Goal: Task Accomplishment & Management: Complete application form

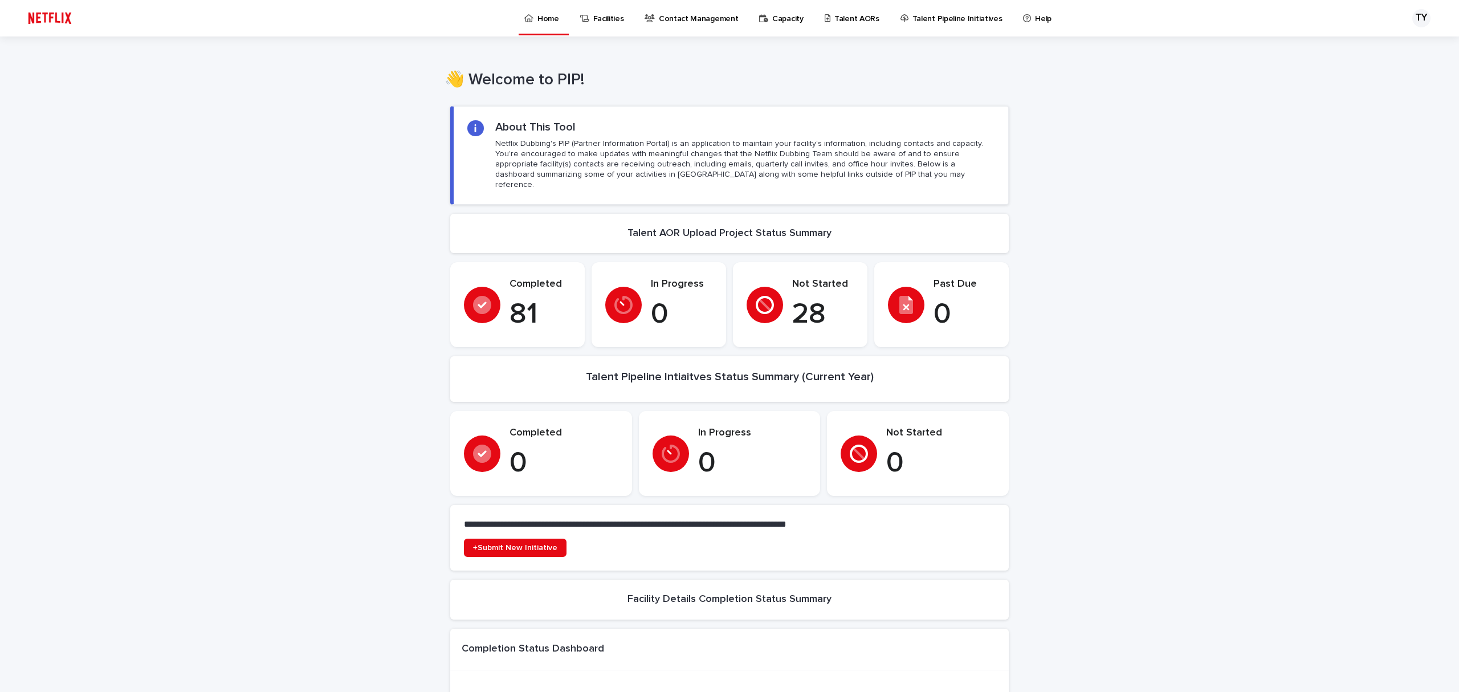
click at [828, 26] on link "Talent AORs" at bounding box center [853, 17] width 61 height 35
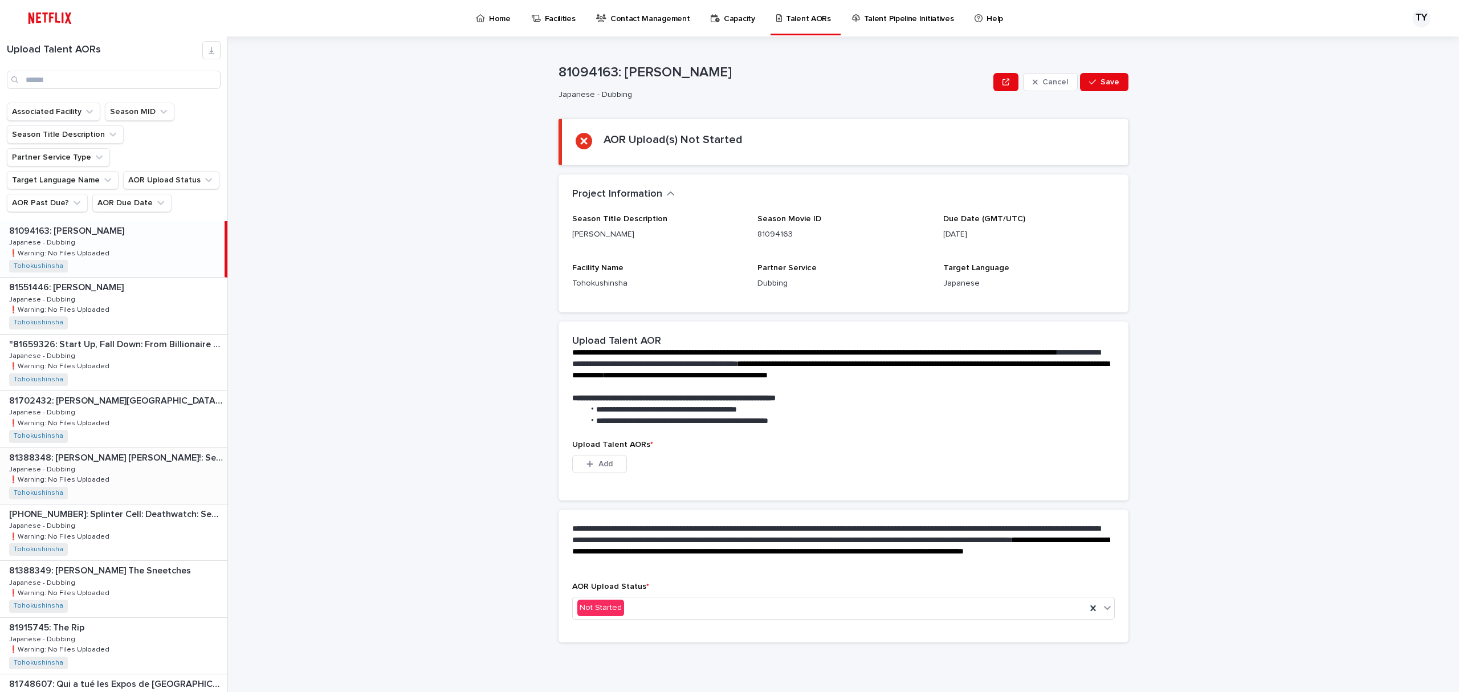
click at [137, 480] on div "81388348: [PERSON_NAME] [PERSON_NAME]!: Season 1 81388348: [PERSON_NAME] [PERSO…" at bounding box center [113, 476] width 227 height 56
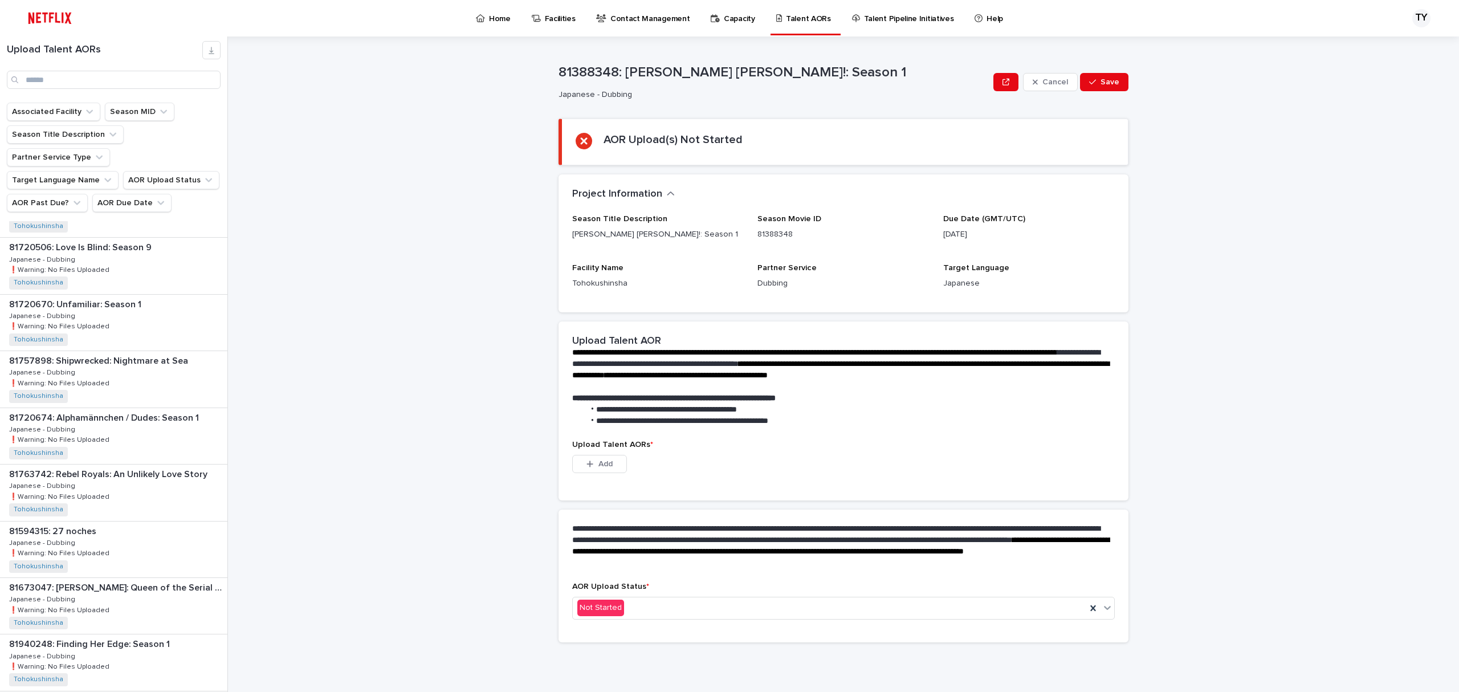
scroll to position [607, 0]
click at [137, 479] on p "81763742: Rebel Royals: An Unlikely Love Story" at bounding box center [109, 472] width 201 height 13
click at [602, 458] on button "Add" at bounding box center [599, 464] width 55 height 18
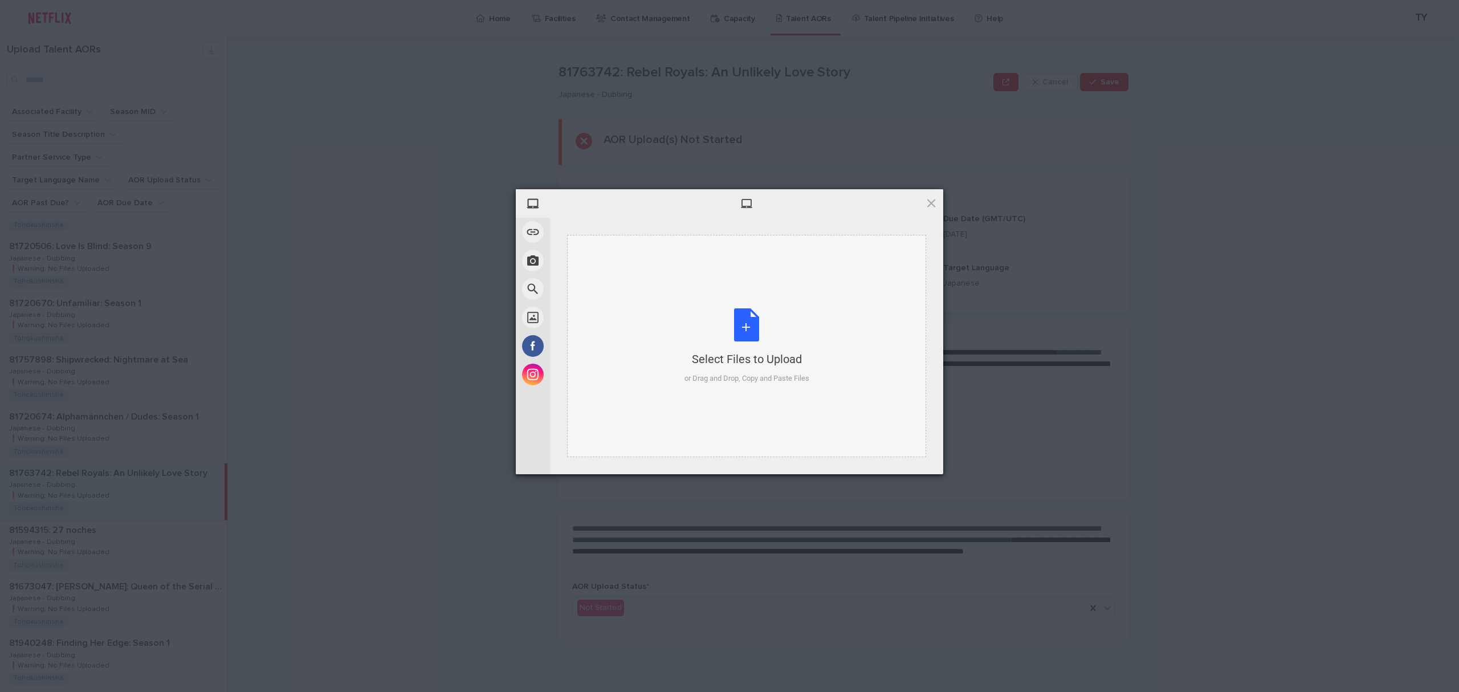
click at [776, 283] on div "Select Files to Upload or Drag and Drop, Copy and Paste Files" at bounding box center [746, 346] width 359 height 222
click at [744, 333] on div "Select Files to Upload or Drag and Drop, Copy and Paste Files" at bounding box center [746, 346] width 125 height 76
click at [756, 325] on div "Select Files to Upload or Drag and Drop, Copy and Paste Files" at bounding box center [746, 346] width 125 height 76
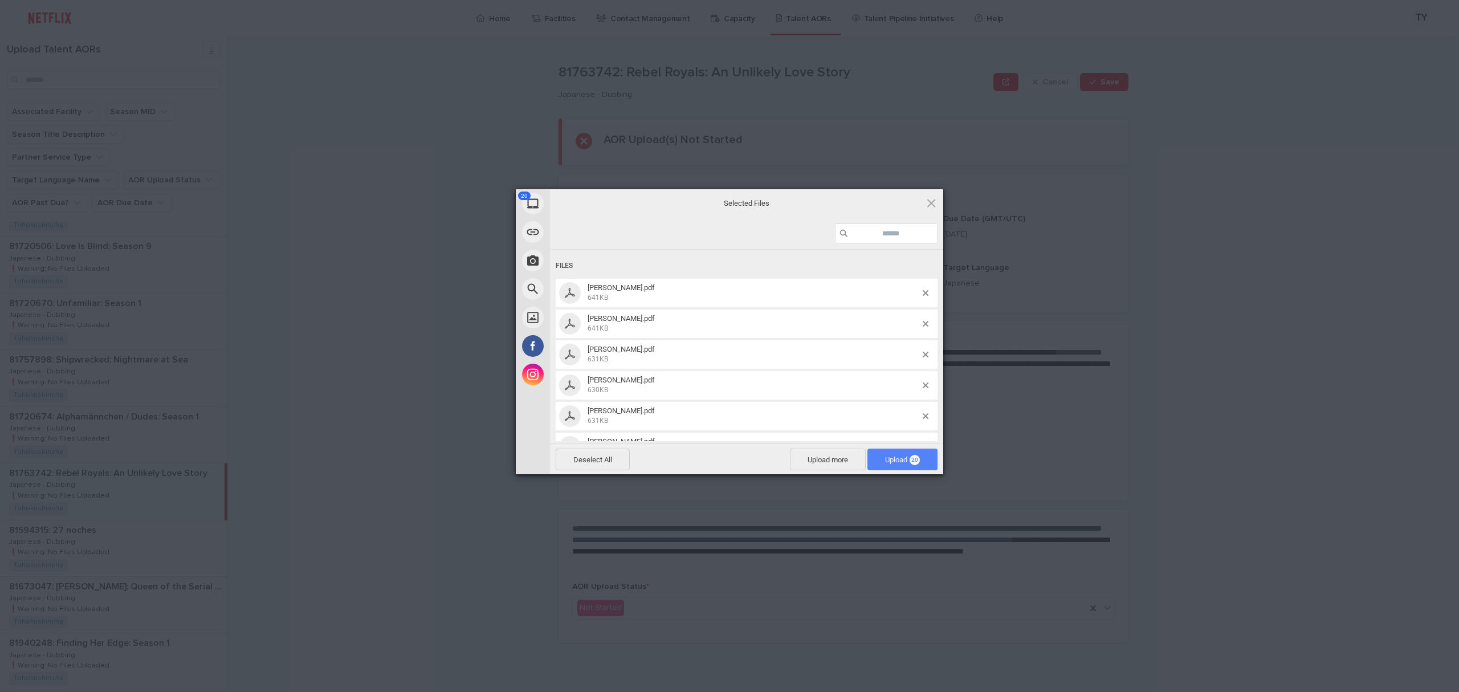
click at [906, 460] on span "Upload 20" at bounding box center [902, 459] width 35 height 9
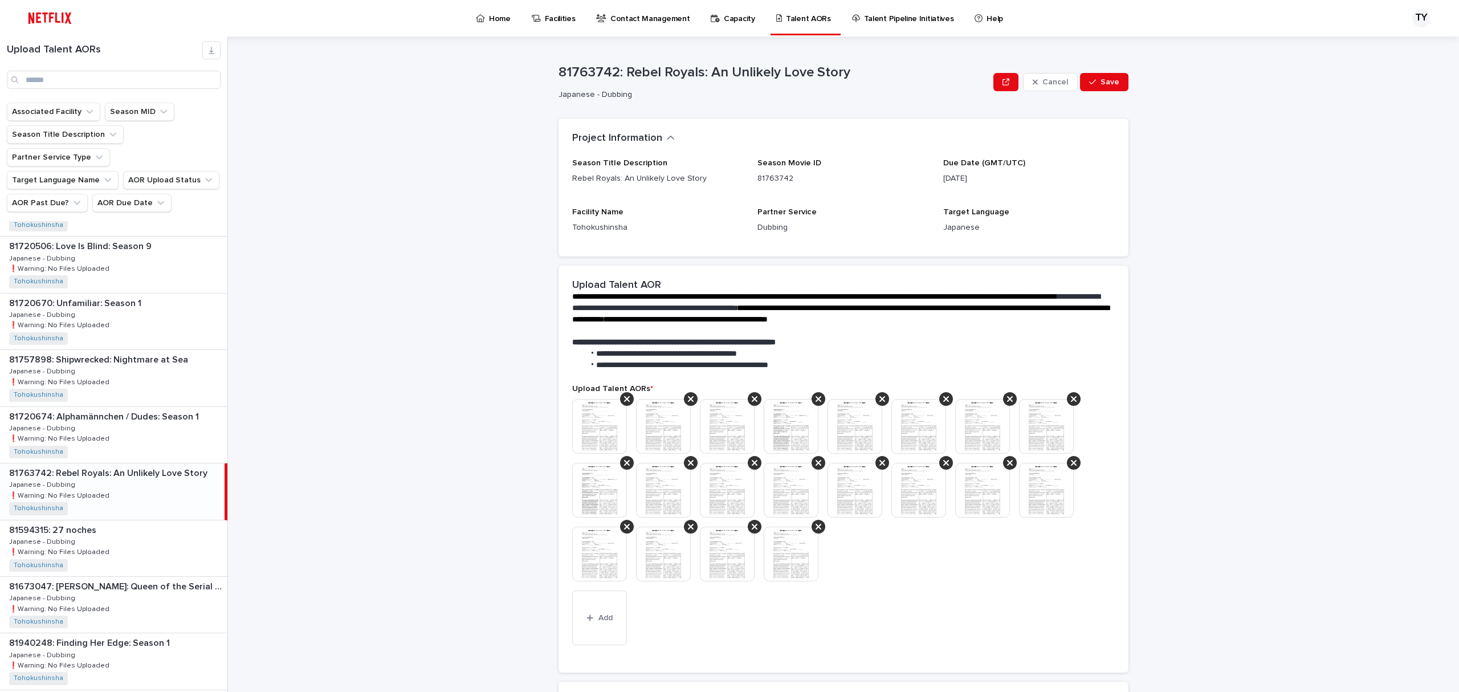
click at [589, 406] on img at bounding box center [599, 426] width 55 height 55
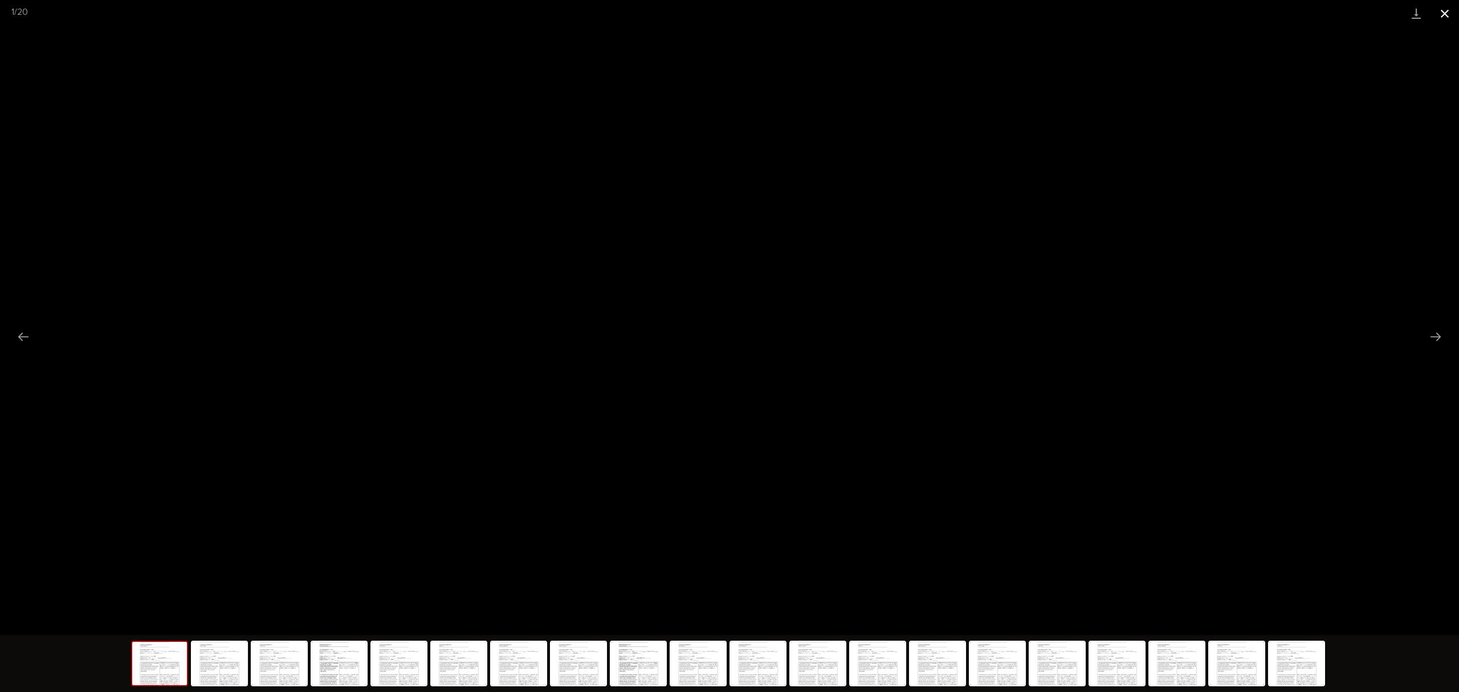
click at [1443, 15] on button "Close gallery" at bounding box center [1444, 13] width 28 height 27
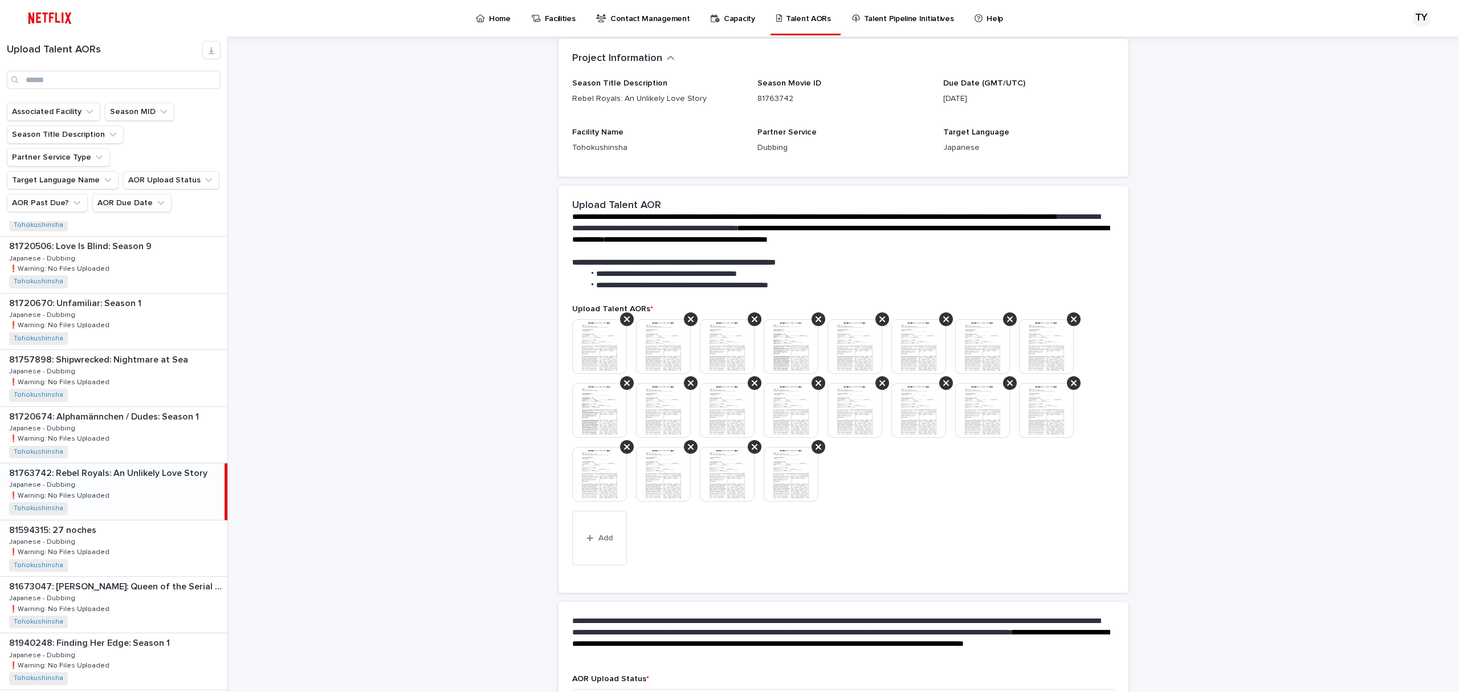
scroll to position [163, 0]
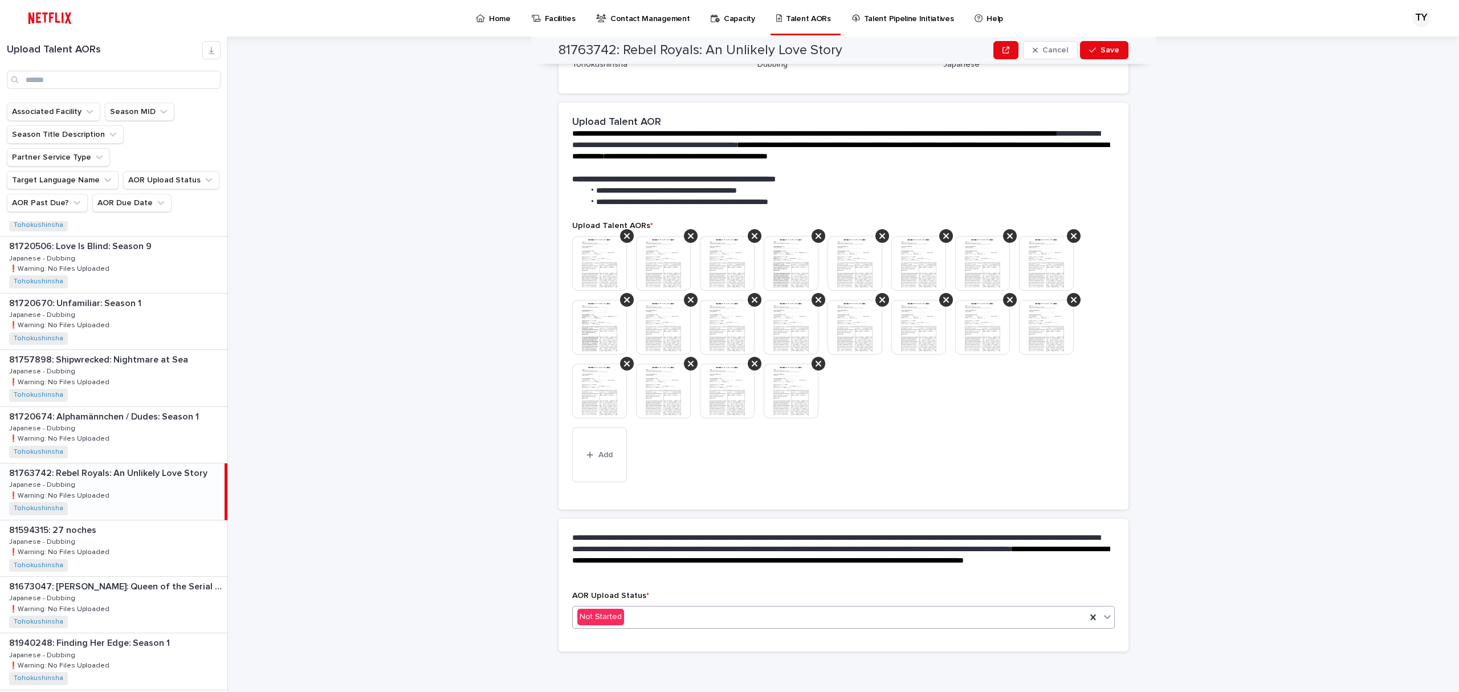
click at [707, 620] on div "Not Started" at bounding box center [829, 616] width 513 height 19
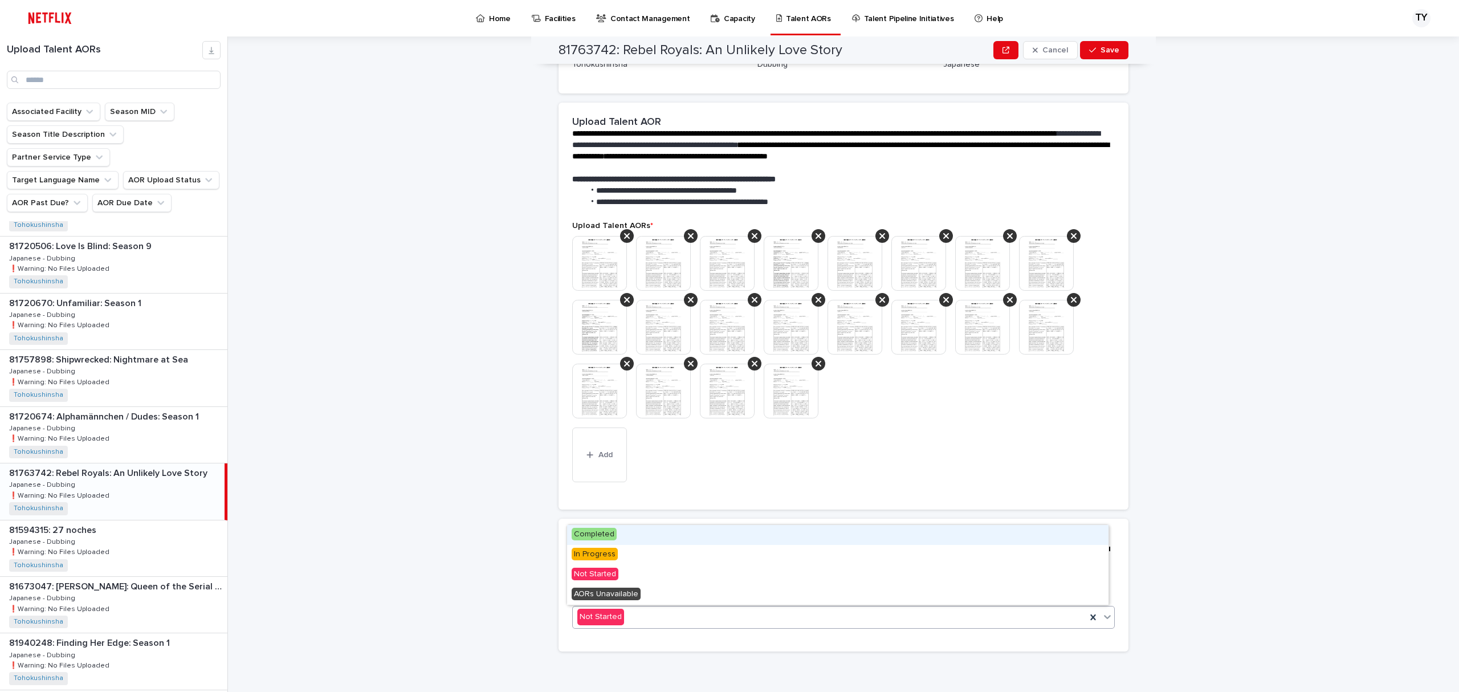
click at [648, 536] on div "Completed" at bounding box center [837, 535] width 541 height 20
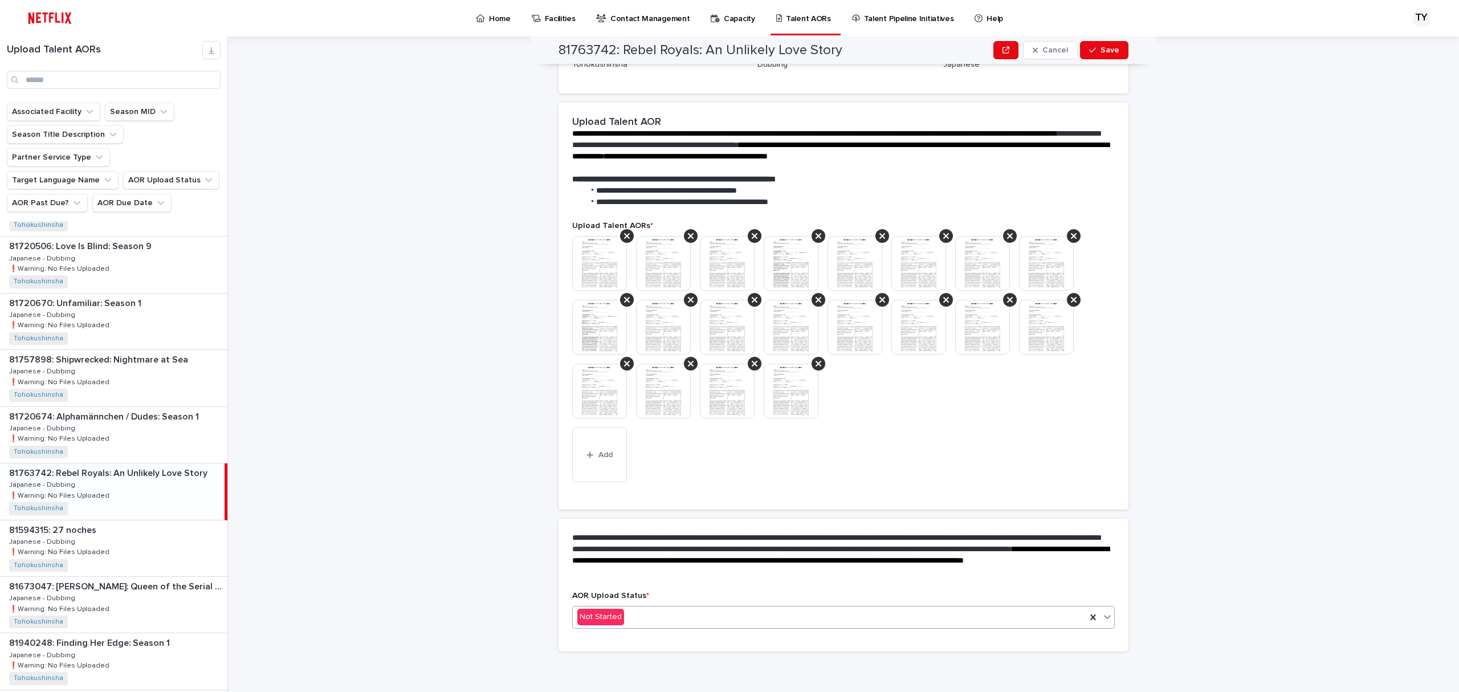
scroll to position [0, 0]
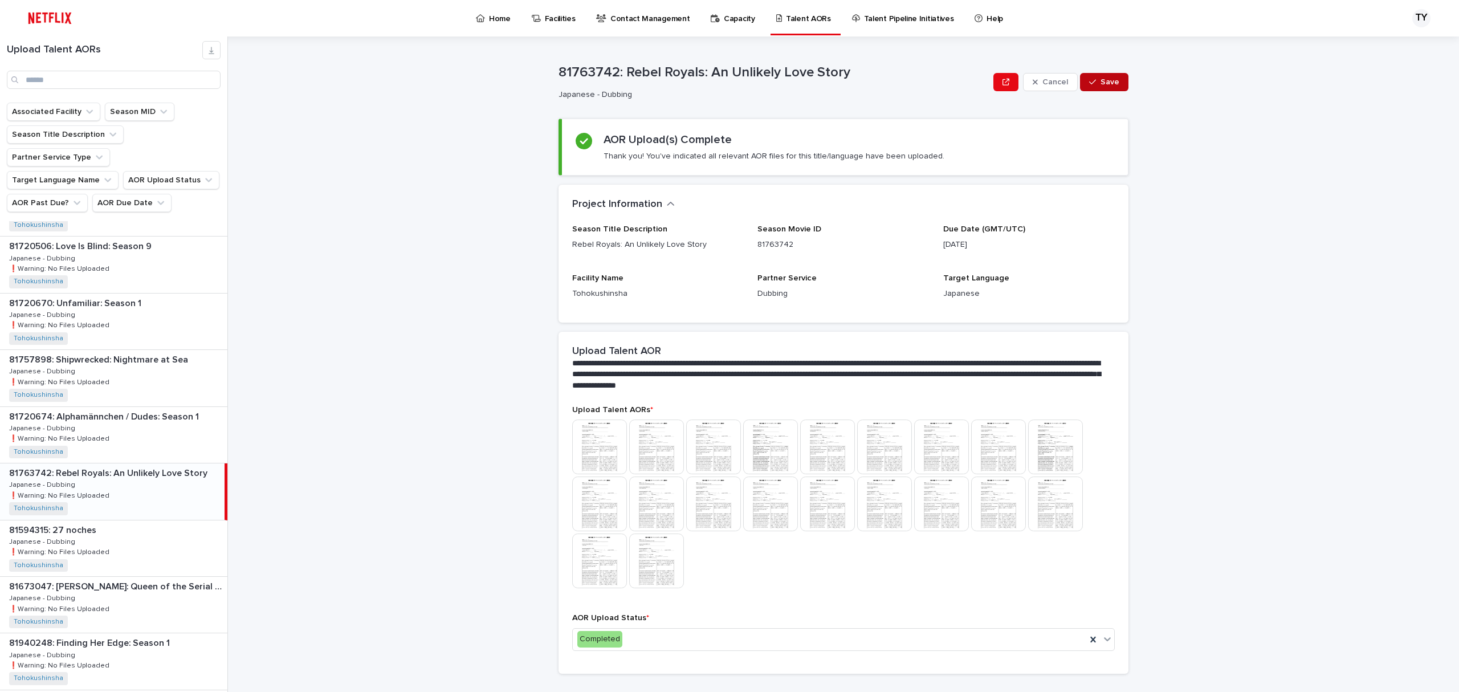
click at [1102, 76] on button "Save" at bounding box center [1104, 82] width 48 height 18
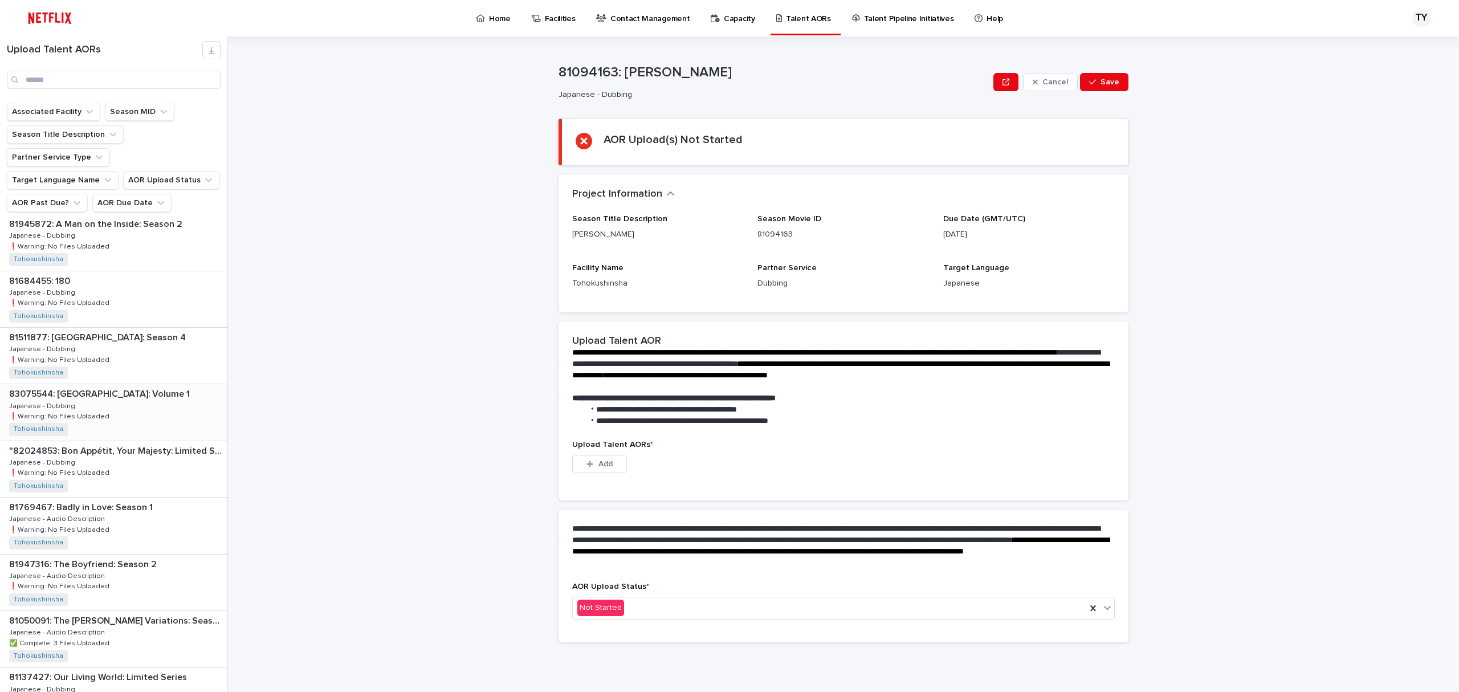
scroll to position [1273, 0]
